Goal: Check status: Check status

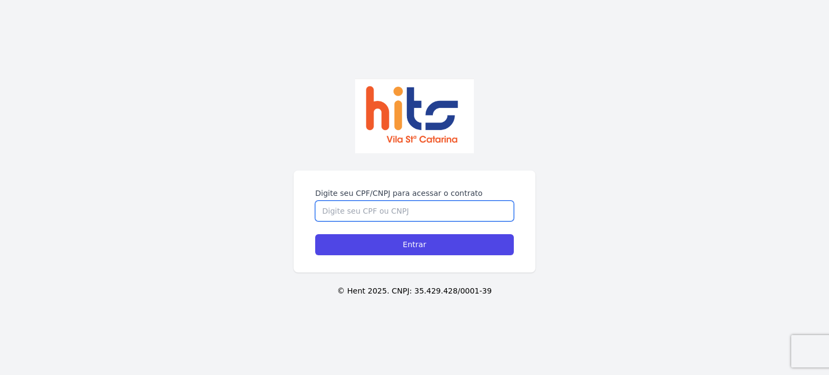
click at [477, 216] on input "Digite seu CPF/CNPJ para acessar o contrato" at bounding box center [414, 211] width 199 height 21
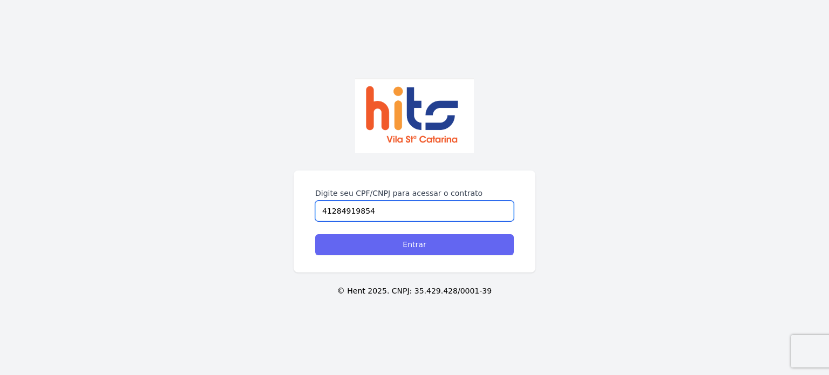
type input "41284919854"
click at [471, 248] on input "Entrar" at bounding box center [414, 244] width 199 height 21
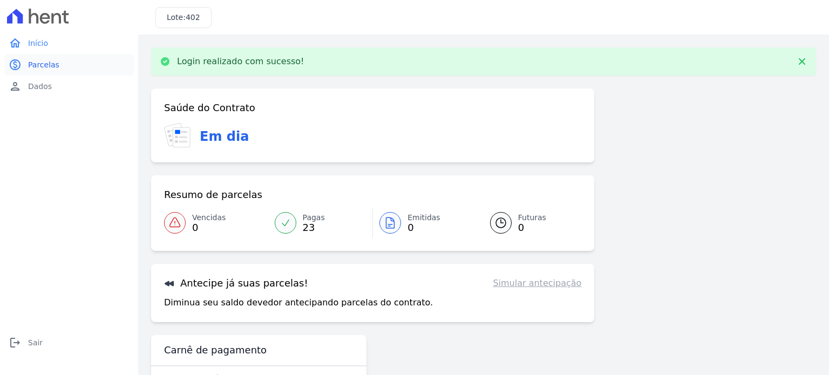
click at [58, 62] on link "paid Parcelas" at bounding box center [69, 65] width 130 height 22
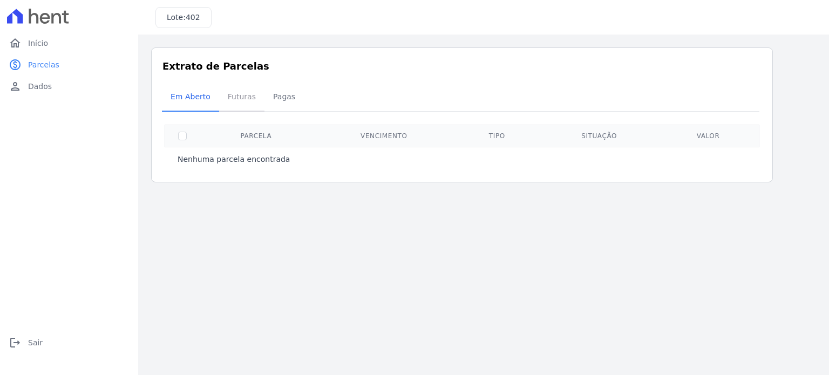
click at [238, 105] on span "Futuras" at bounding box center [241, 97] width 41 height 22
click at [278, 104] on span "Pagas" at bounding box center [284, 97] width 35 height 22
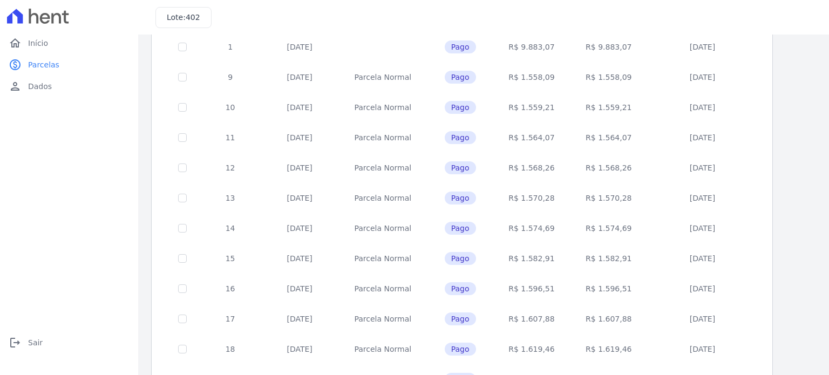
scroll to position [438, 0]
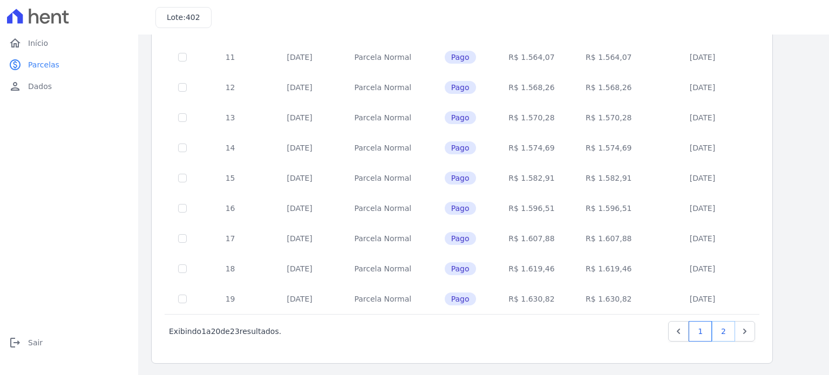
click at [730, 329] on link "2" at bounding box center [723, 331] width 23 height 21
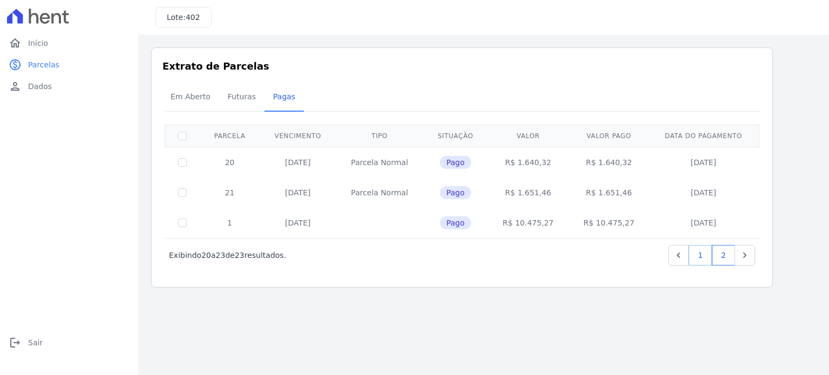
click at [698, 258] on link "1" at bounding box center [700, 255] width 23 height 21
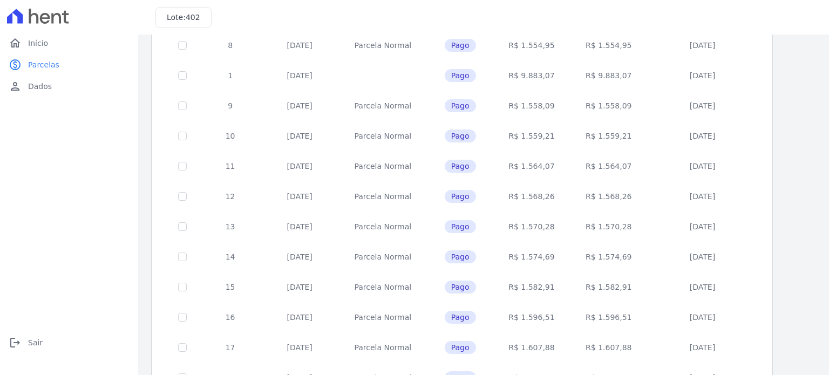
scroll to position [438, 0]
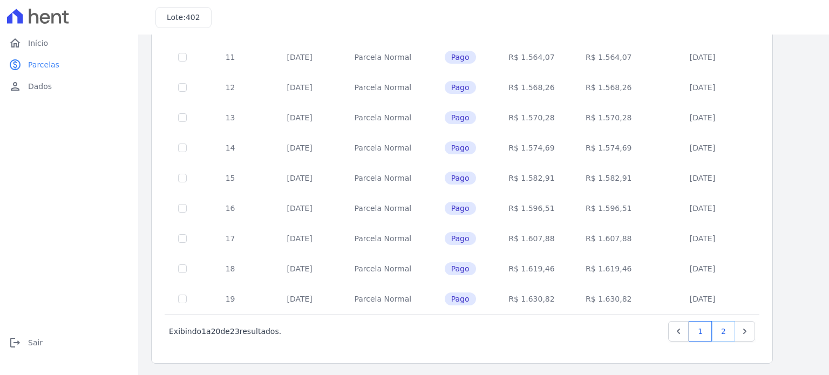
click at [721, 336] on link "2" at bounding box center [723, 331] width 23 height 21
